Goal: Task Accomplishment & Management: Use online tool/utility

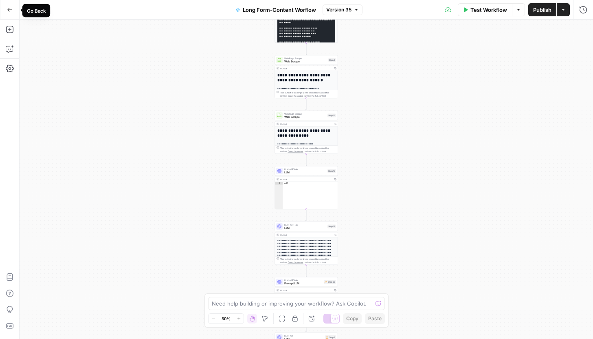
click at [12, 7] on button "Go Back" at bounding box center [9, 9] width 15 height 15
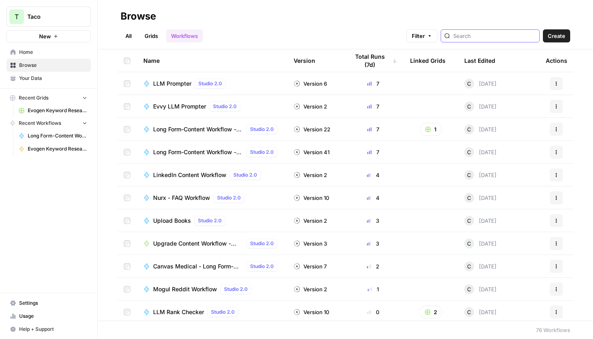
click at [487, 39] on input "search" at bounding box center [495, 36] width 83 height 8
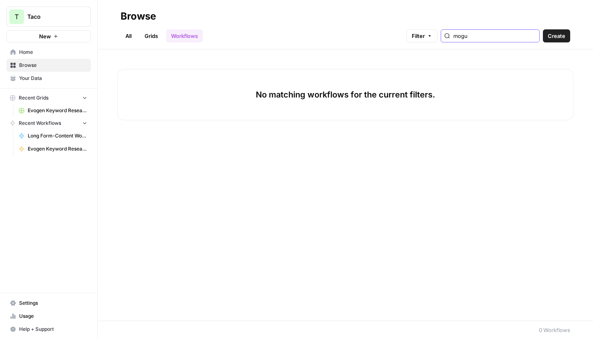
type input "mogul"
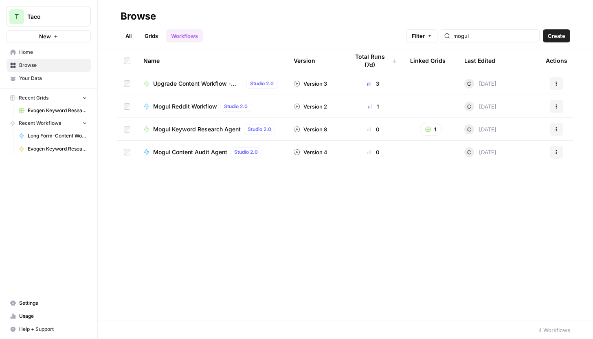
click at [190, 105] on span "Mogul Reddit Workflow" at bounding box center [185, 106] width 64 height 8
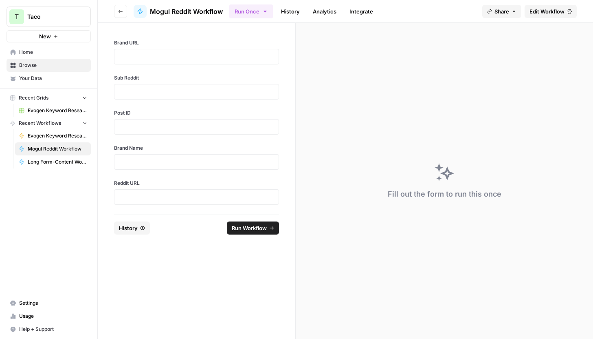
click at [185, 47] on div "Brand URL" at bounding box center [196, 51] width 165 height 25
click at [198, 53] on p at bounding box center [196, 57] width 154 height 8
click at [186, 265] on form "**********" at bounding box center [197, 181] width 198 height 316
